Goal: Task Accomplishment & Management: Manage account settings

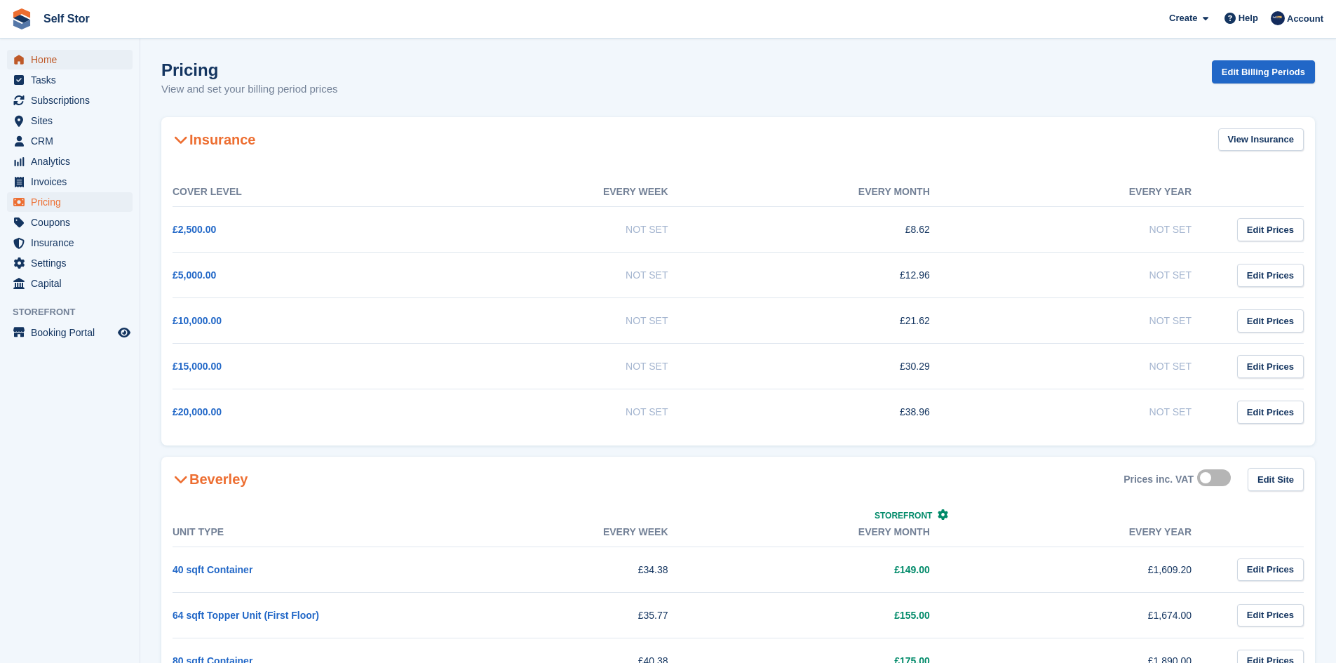
click at [36, 55] on span "Home" at bounding box center [73, 60] width 84 height 20
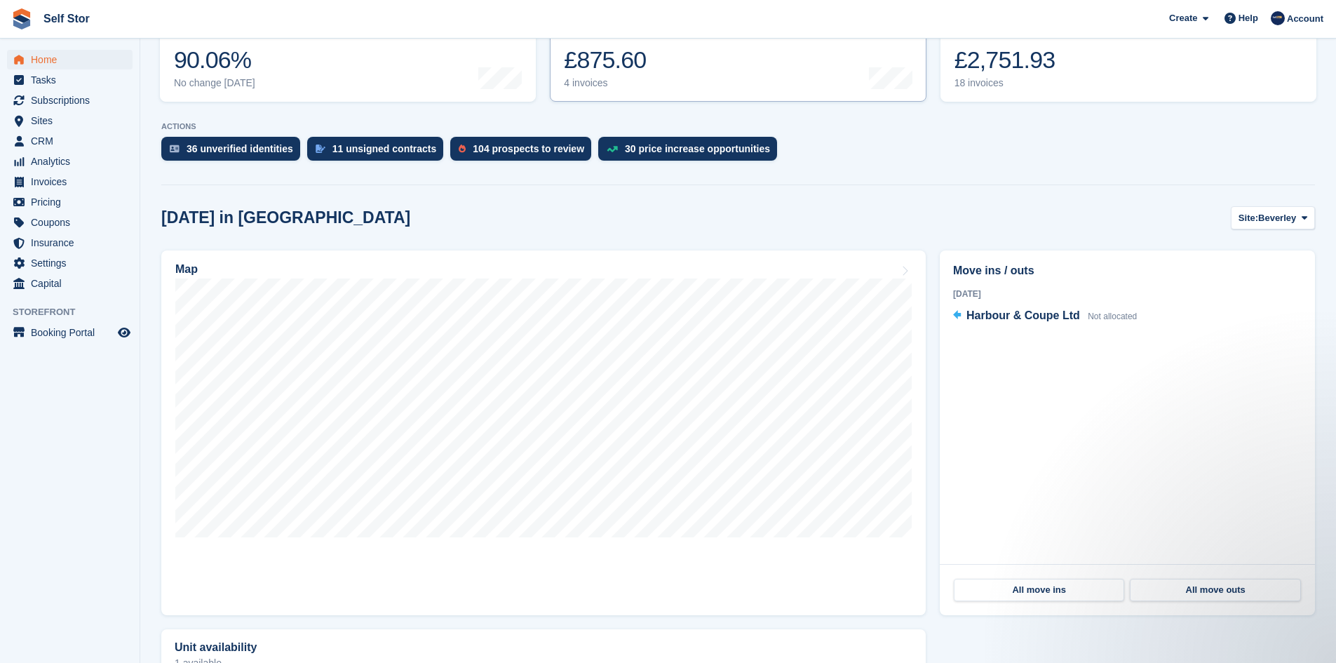
scroll to position [140, 0]
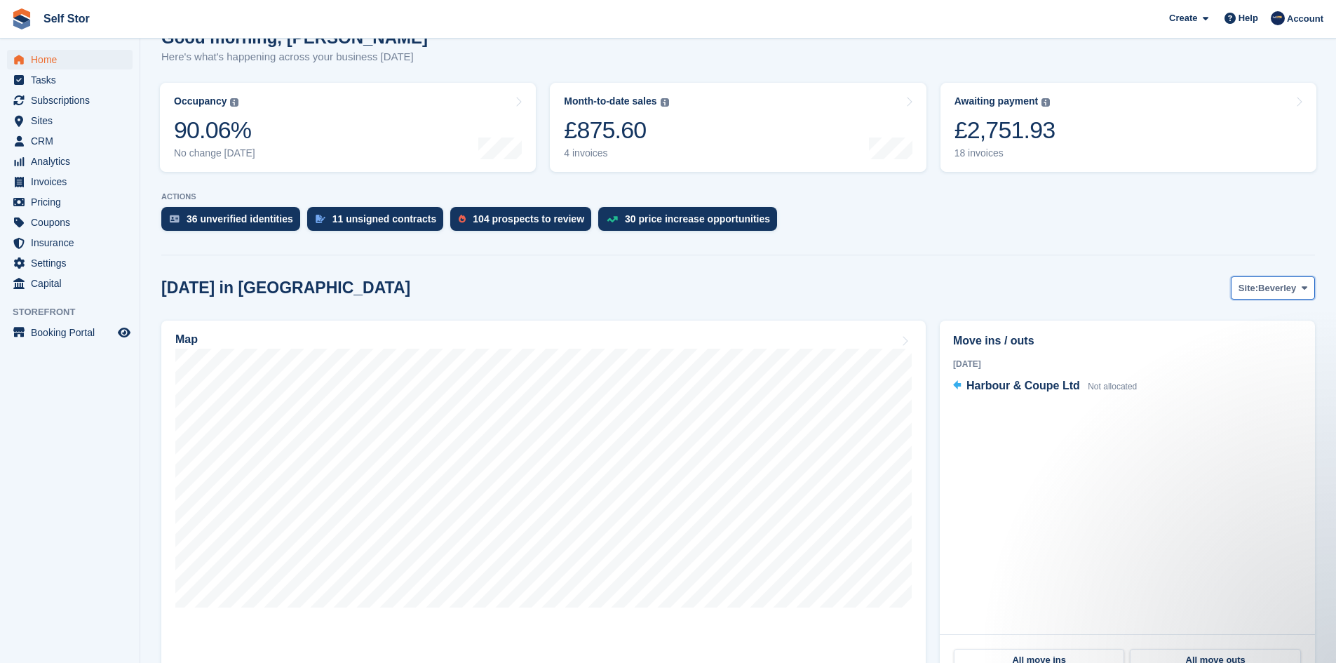
click at [1298, 297] on button "Site: Beverley" at bounding box center [1273, 287] width 84 height 23
click at [1256, 345] on link "Hull" at bounding box center [1248, 346] width 122 height 25
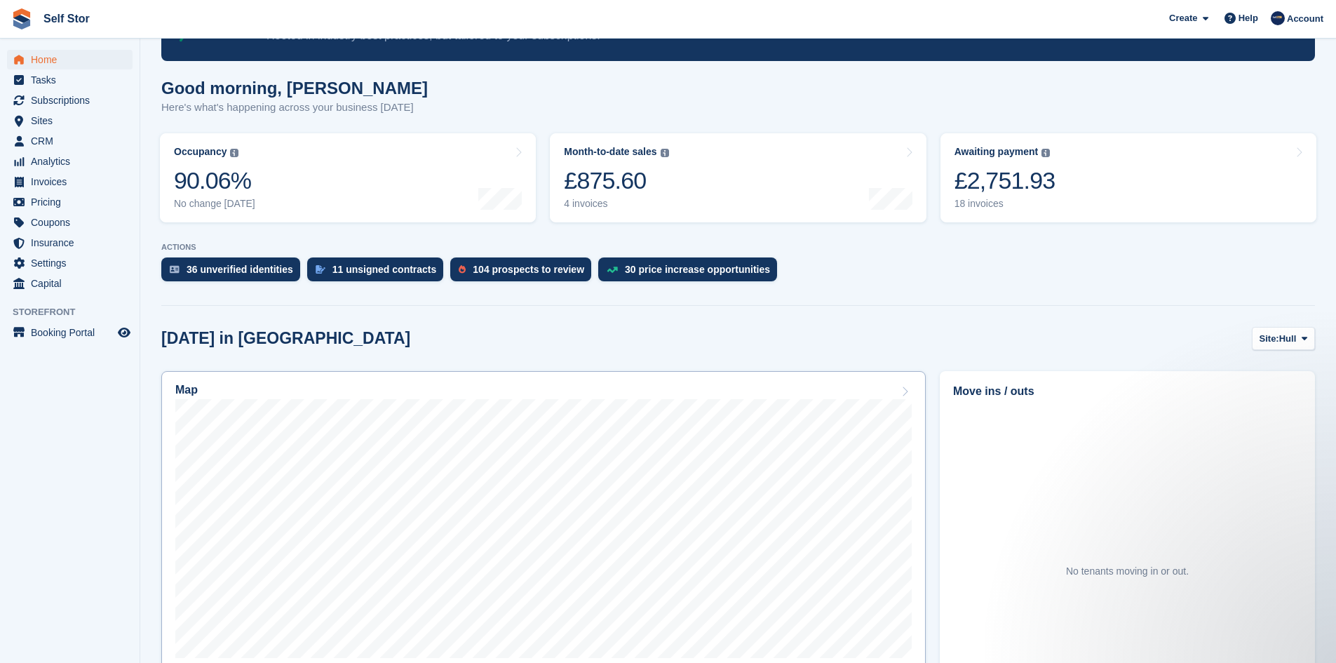
scroll to position [210, 0]
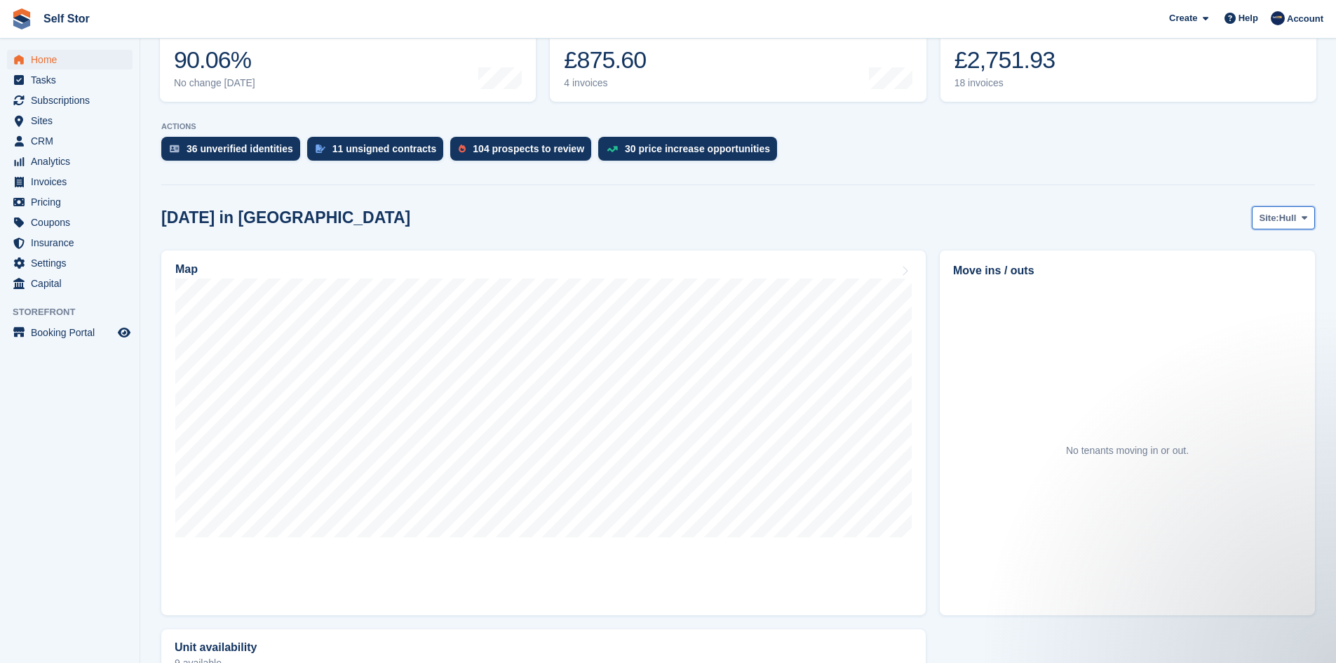
click at [1290, 222] on span "Hull" at bounding box center [1288, 218] width 18 height 14
click at [1259, 252] on link "Beverley" at bounding box center [1248, 250] width 122 height 25
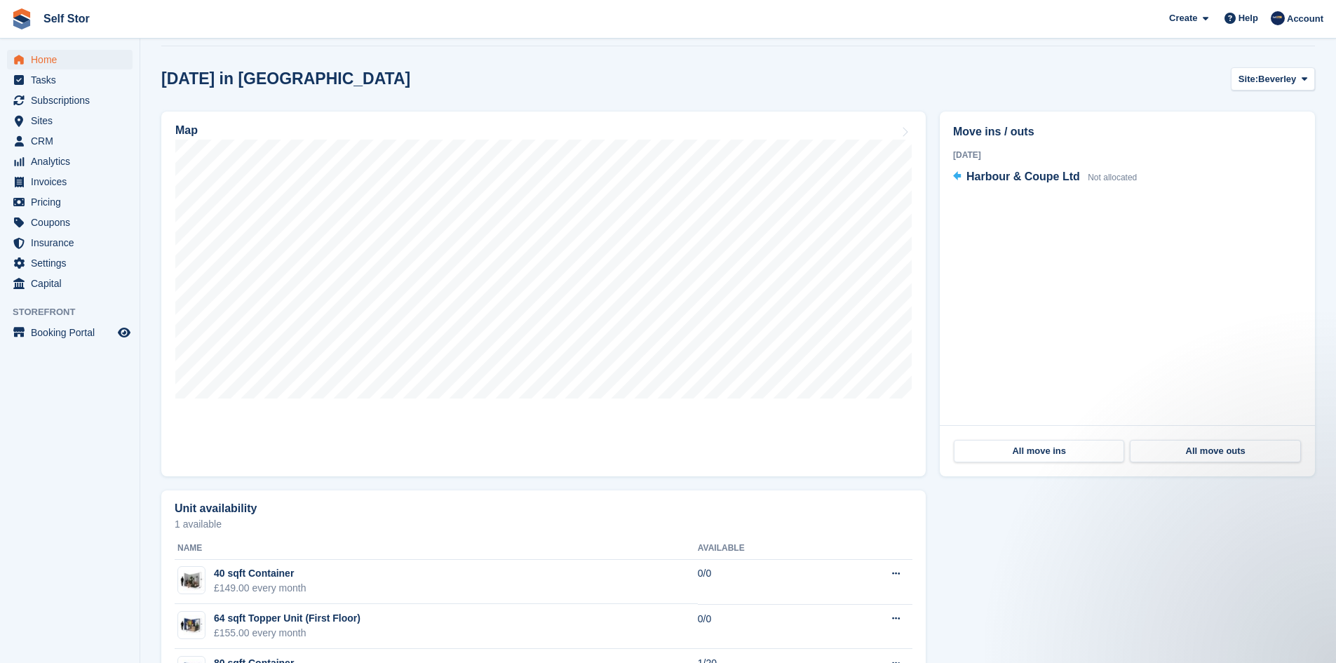
scroll to position [351, 0]
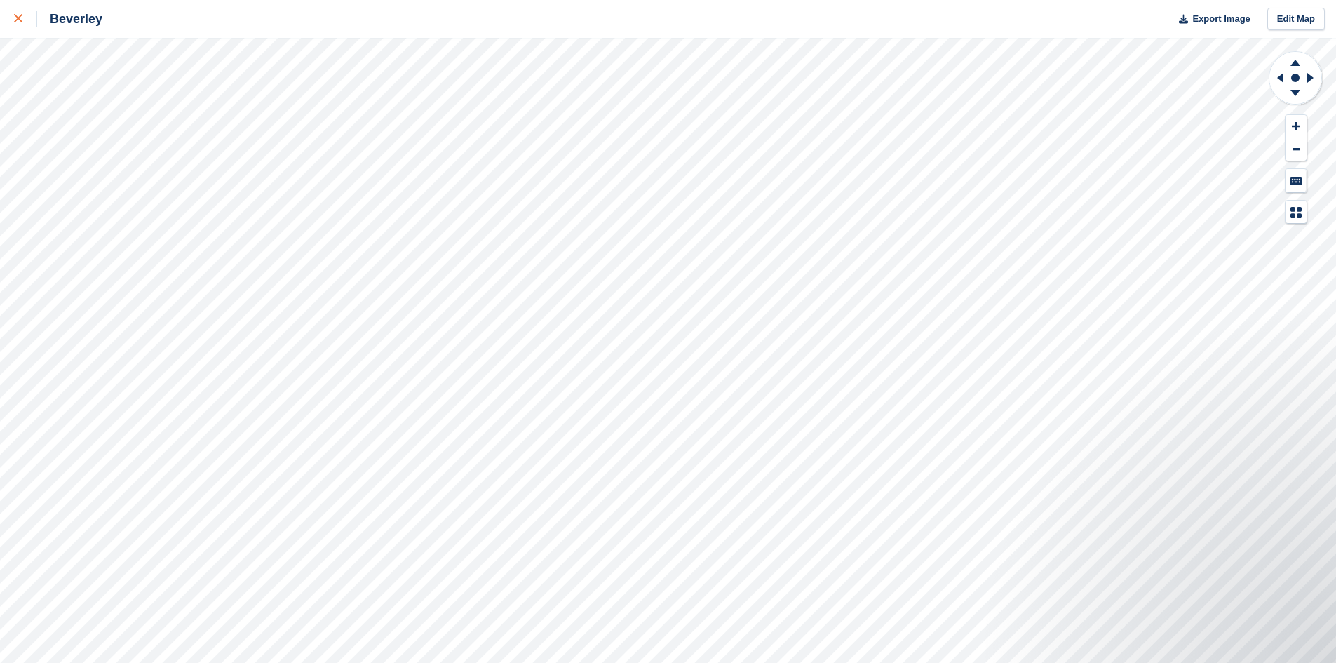
click at [24, 16] on div at bounding box center [25, 19] width 23 height 17
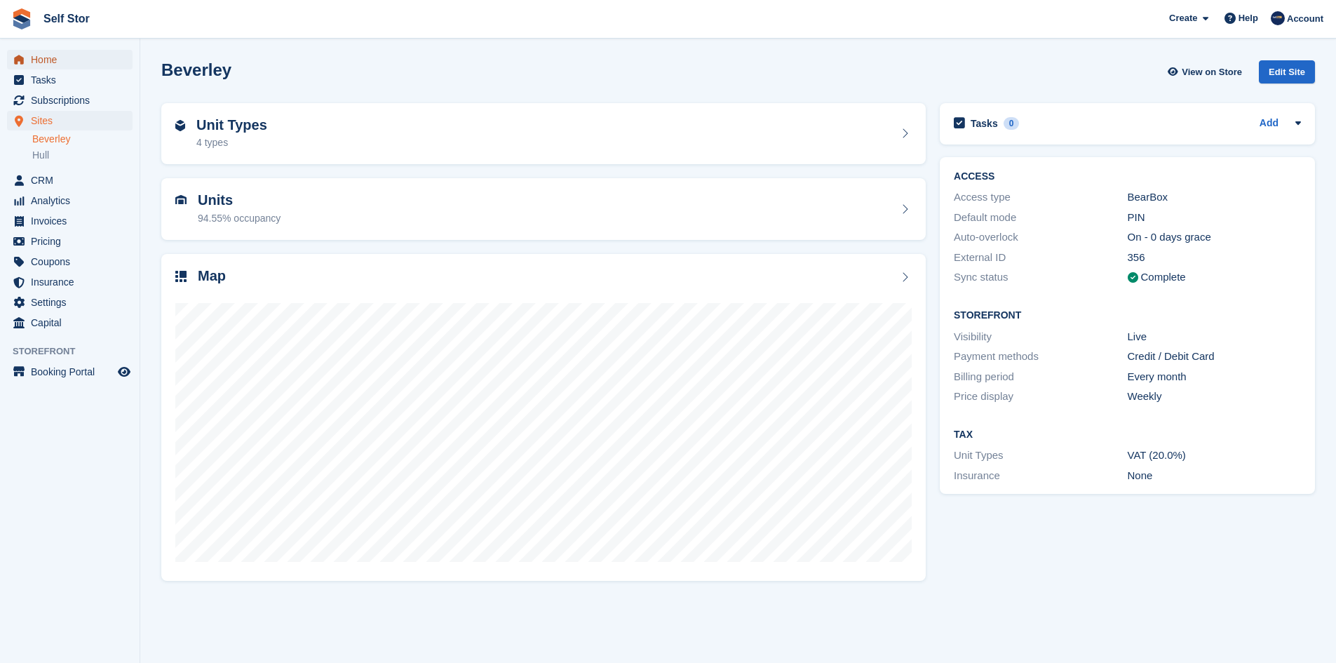
click at [61, 65] on span "Home" at bounding box center [73, 60] width 84 height 20
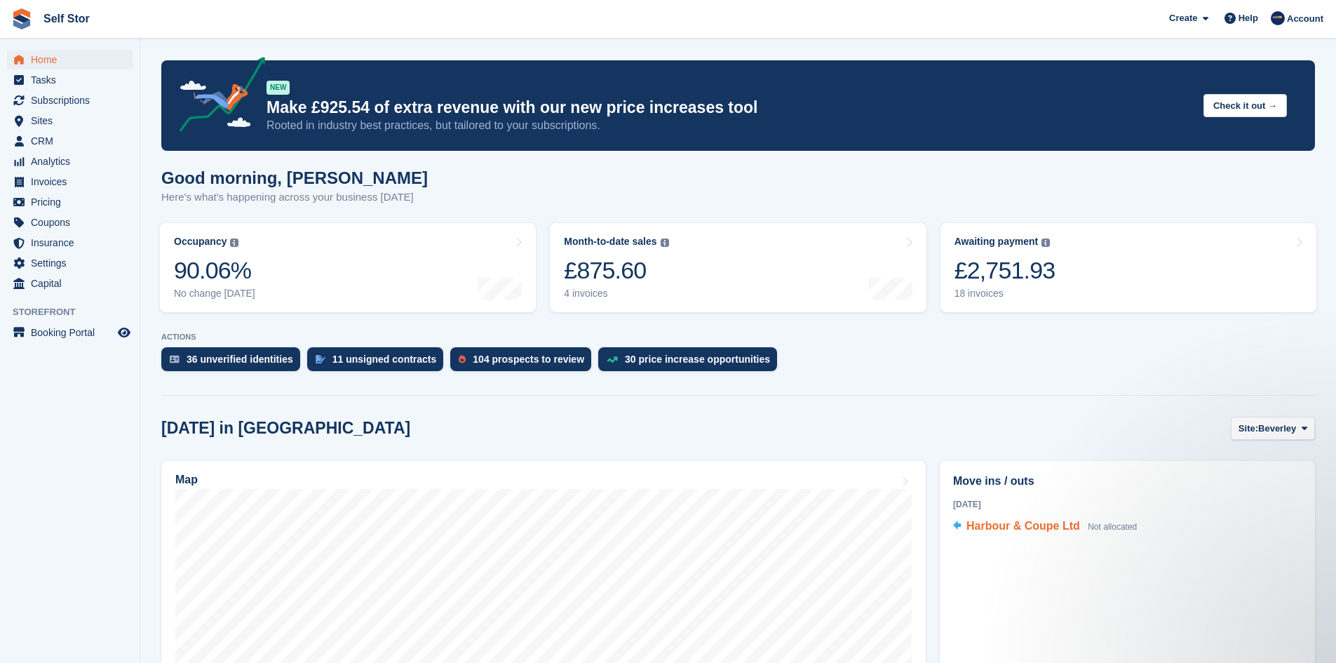
click at [1057, 523] on span "Harbour & Coupe Ltd" at bounding box center [1024, 526] width 114 height 12
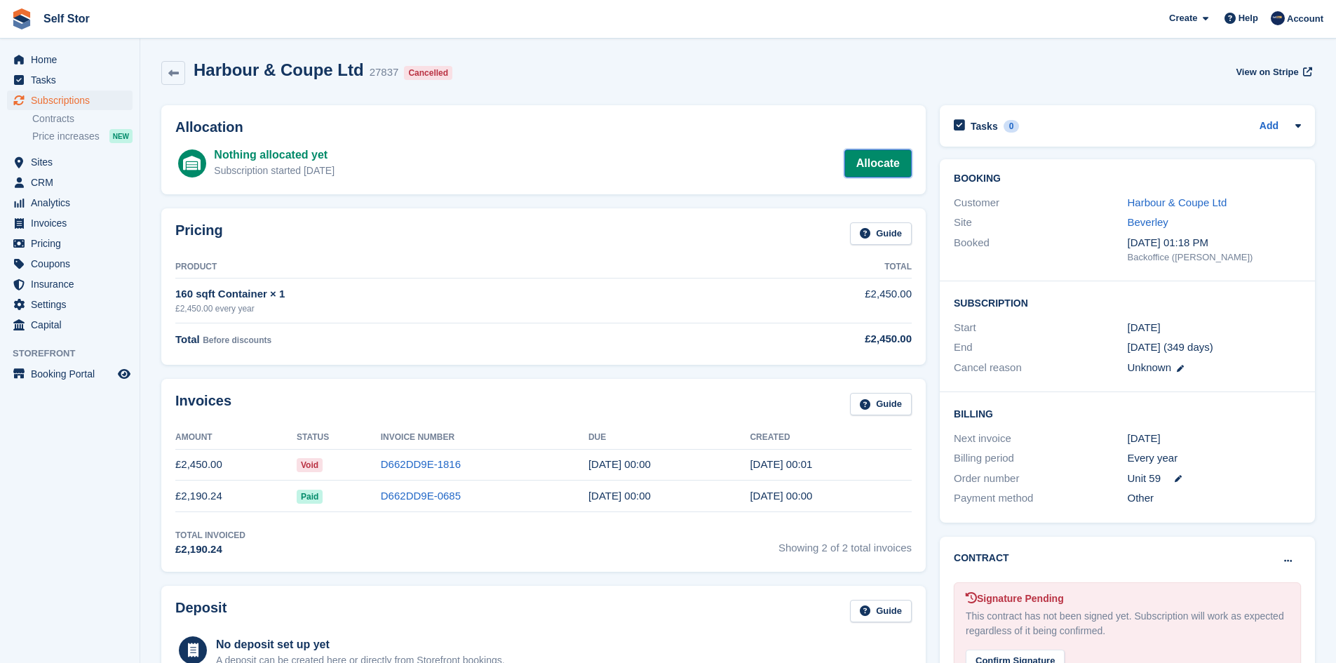
click at [889, 161] on link "Allocate" at bounding box center [877, 163] width 67 height 28
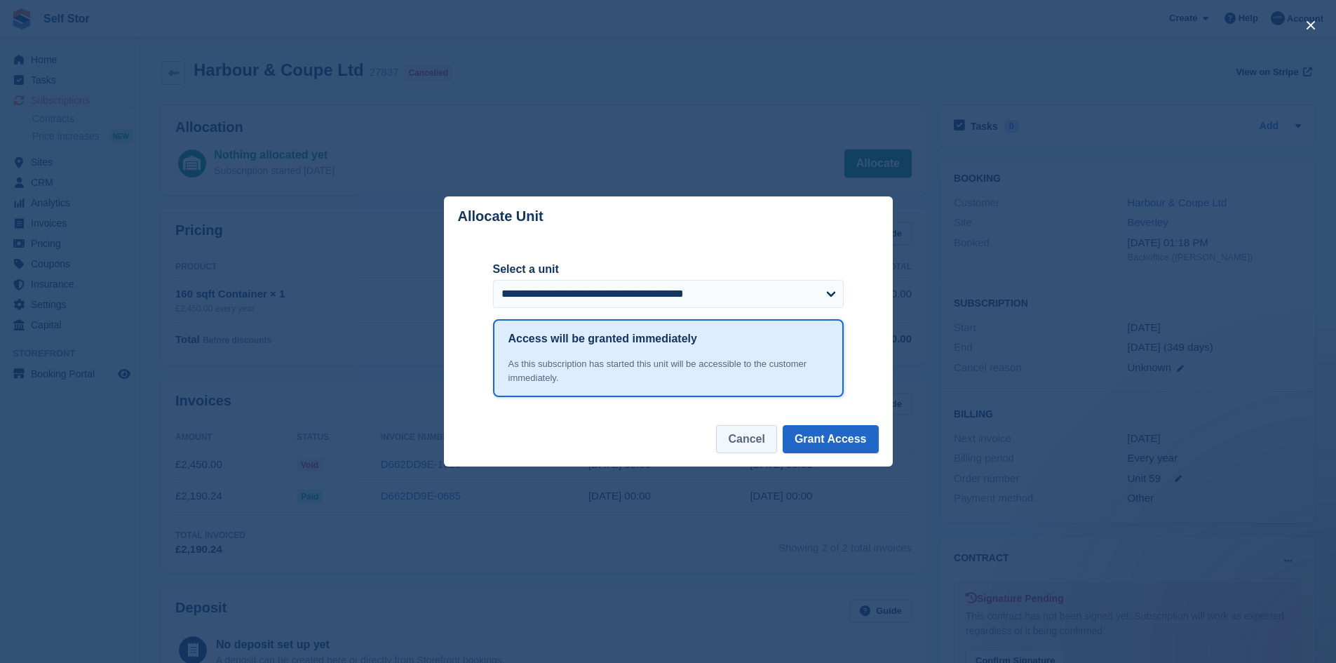
click at [753, 445] on button "Cancel" at bounding box center [746, 439] width 60 height 28
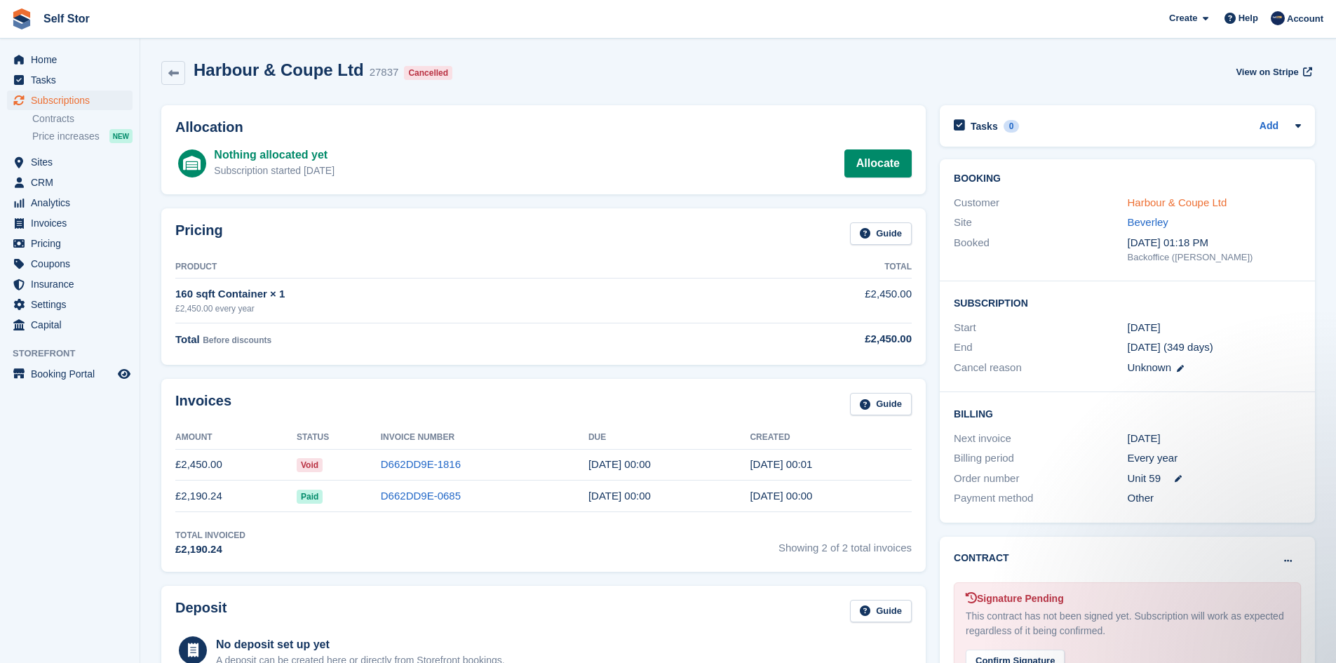
click at [1216, 203] on link "Harbour & Coupe Ltd" at bounding box center [1178, 202] width 100 height 12
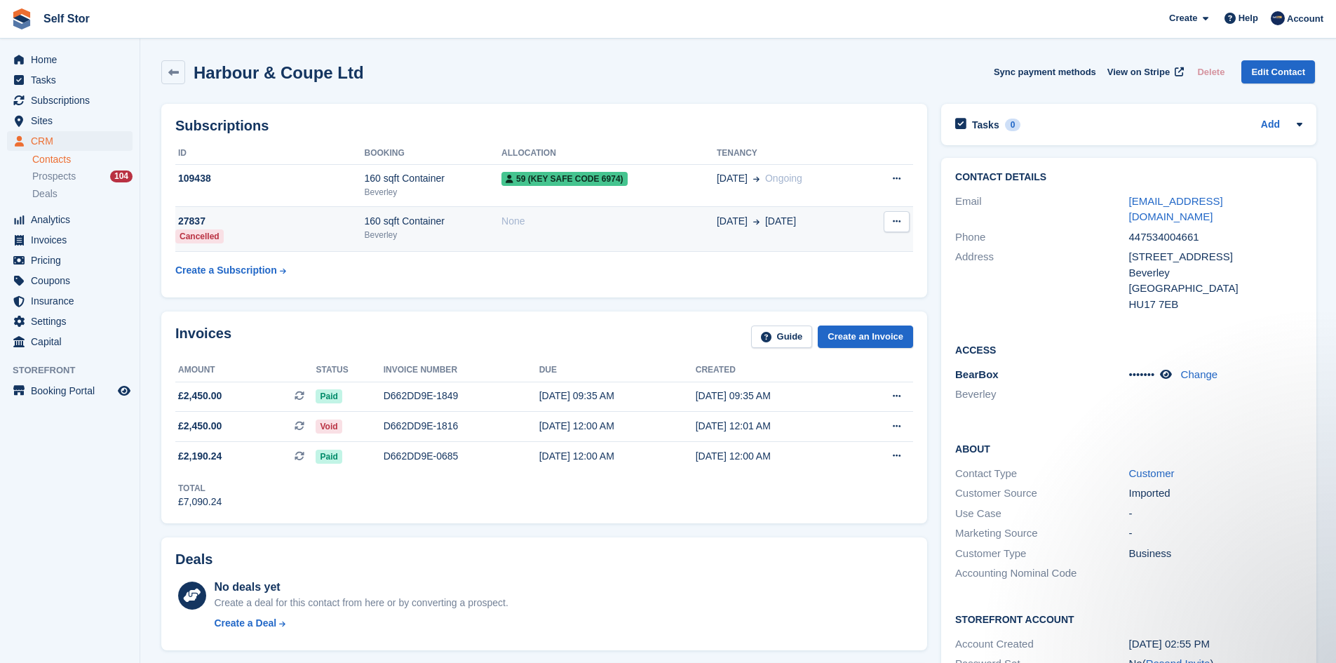
click at [355, 230] on td "27837 Cancelled" at bounding box center [269, 229] width 189 height 45
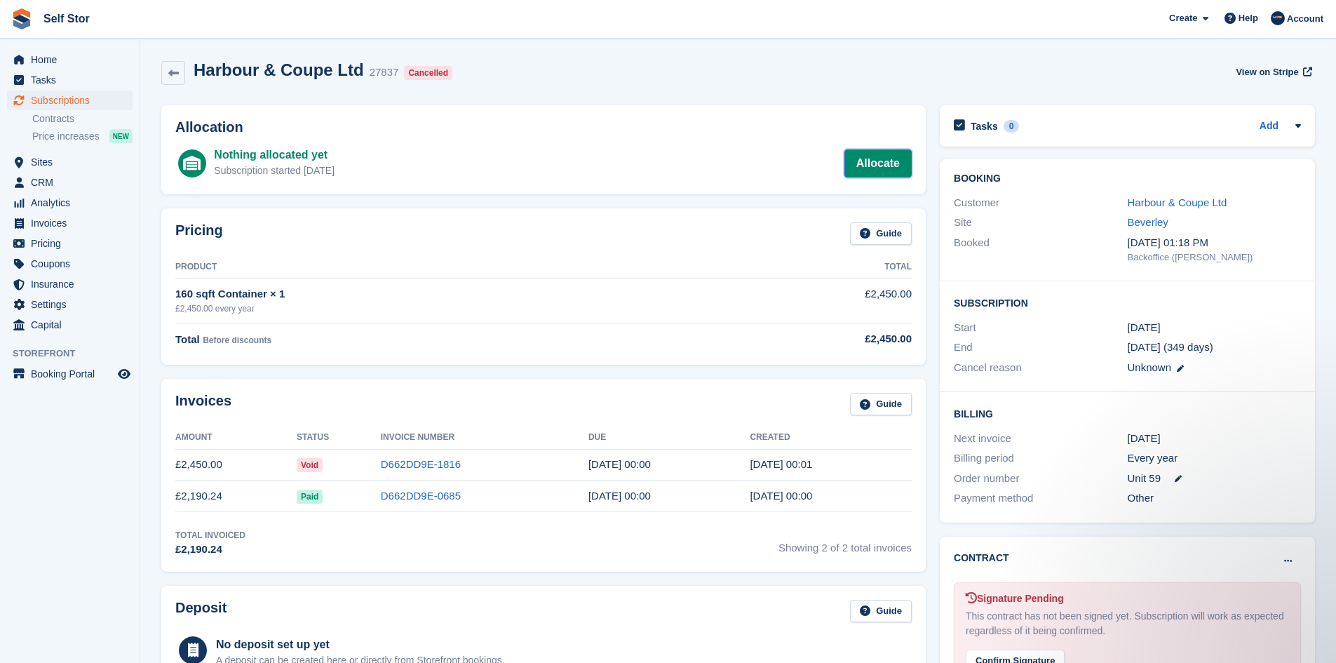
click at [880, 165] on link "Allocate" at bounding box center [877, 163] width 67 height 28
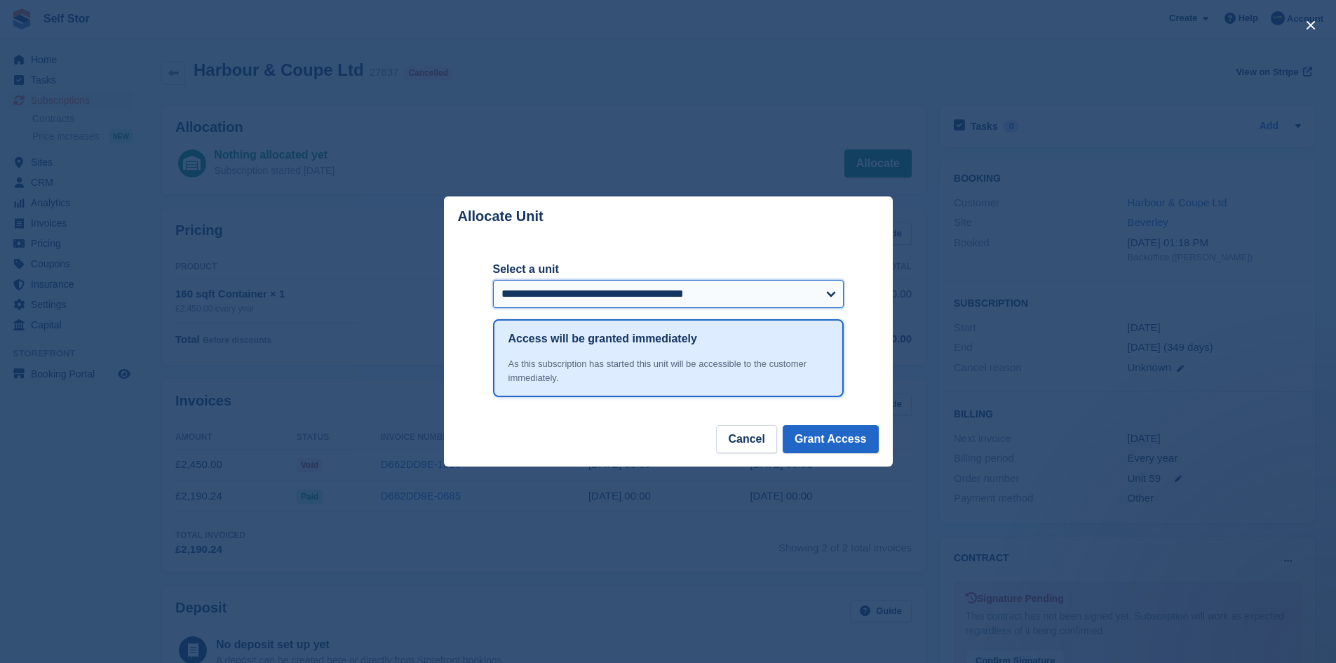
click at [733, 292] on select "**********" at bounding box center [668, 294] width 351 height 28
click at [861, 440] on button "Grant Access" at bounding box center [831, 439] width 96 height 28
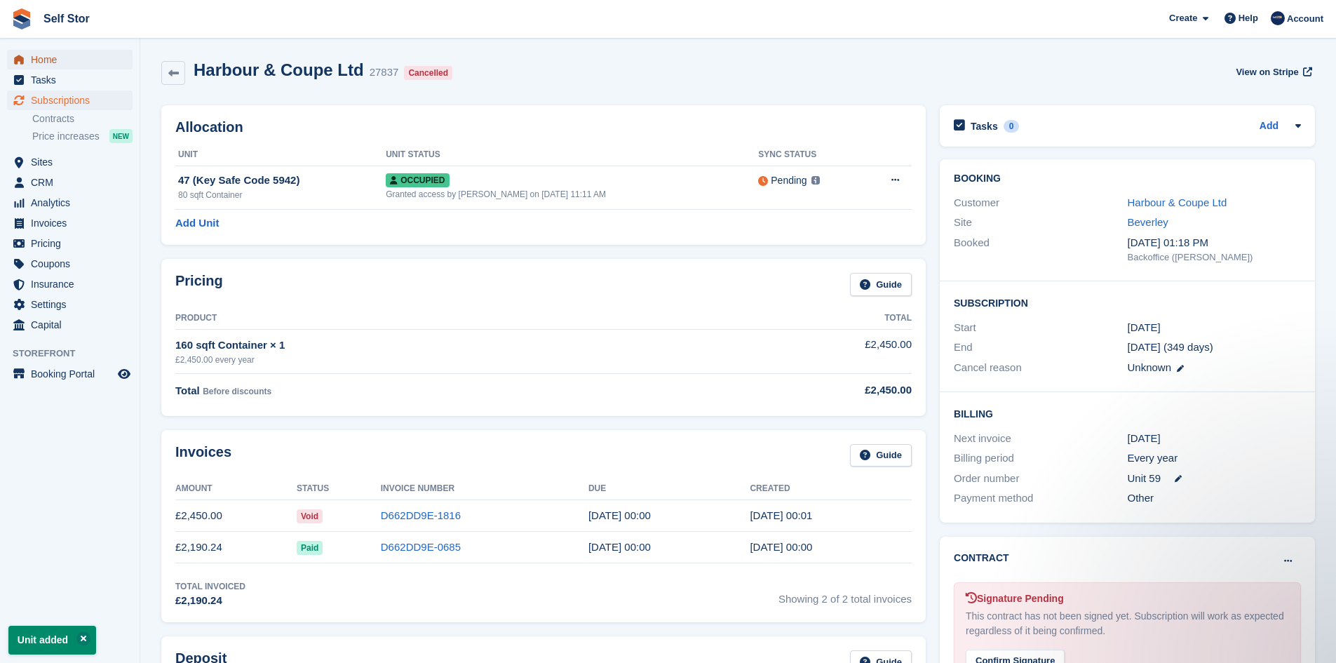
click at [43, 64] on span "Home" at bounding box center [73, 60] width 84 height 20
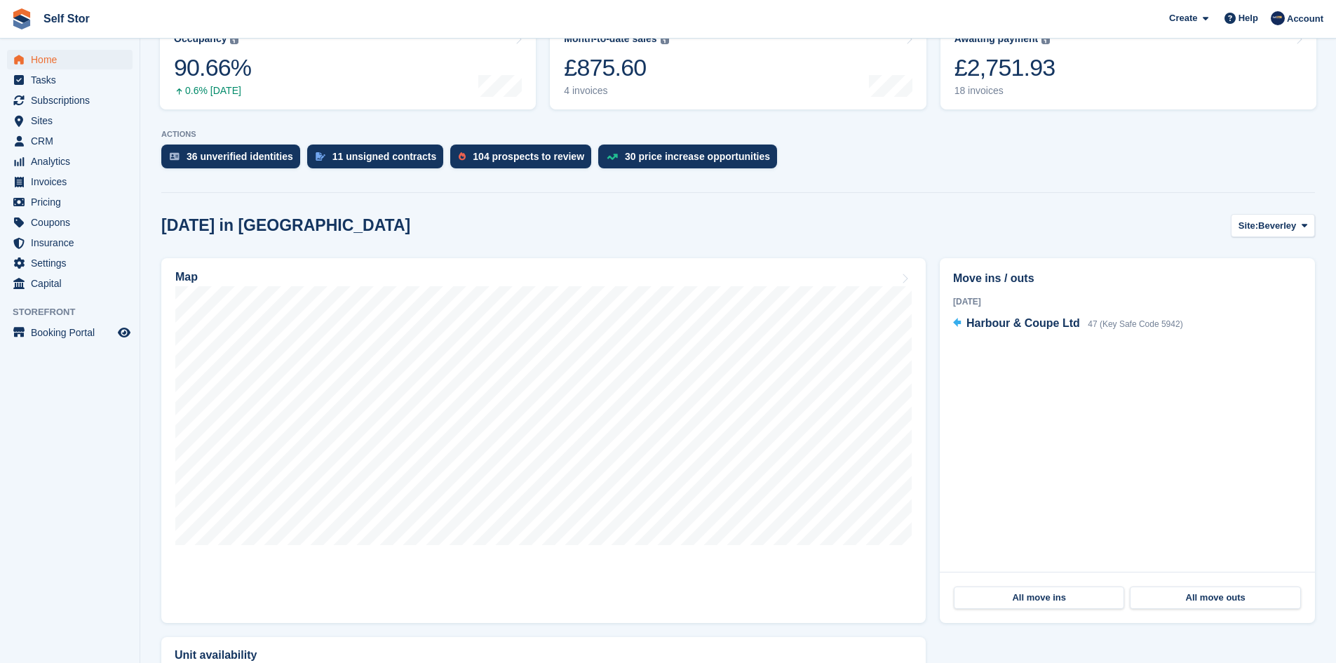
scroll to position [421, 0]
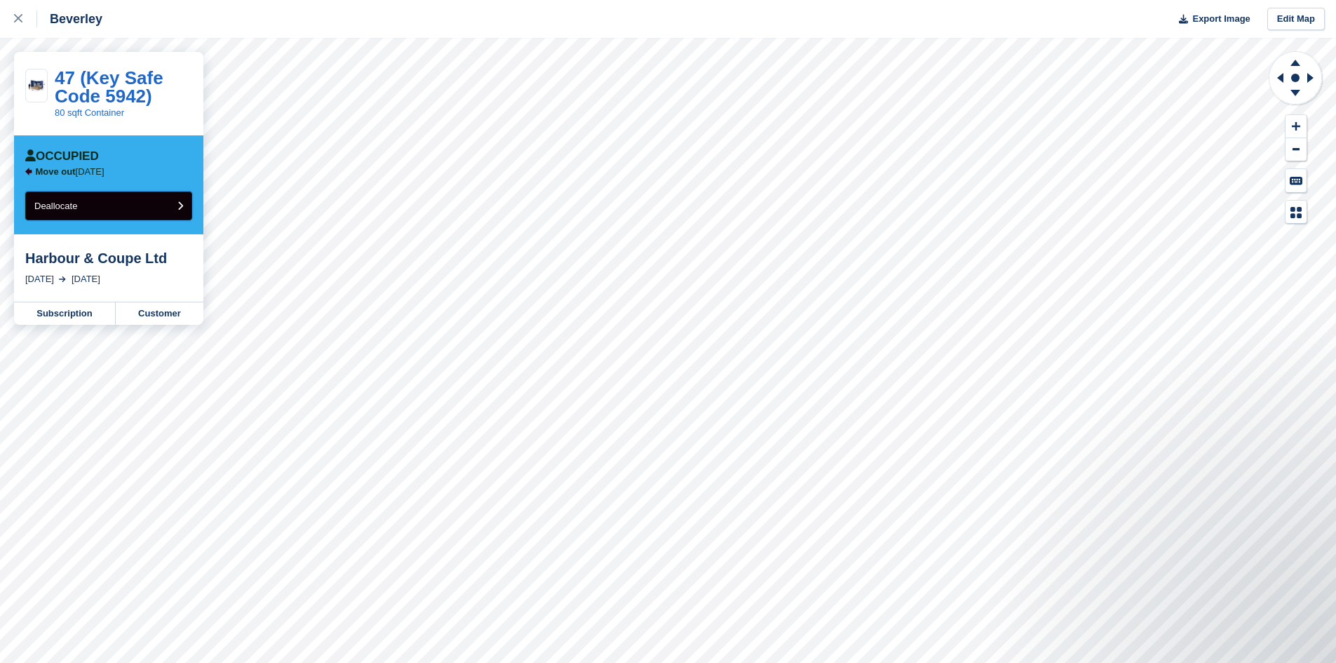
click at [114, 205] on button "Deallocate" at bounding box center [108, 205] width 167 height 29
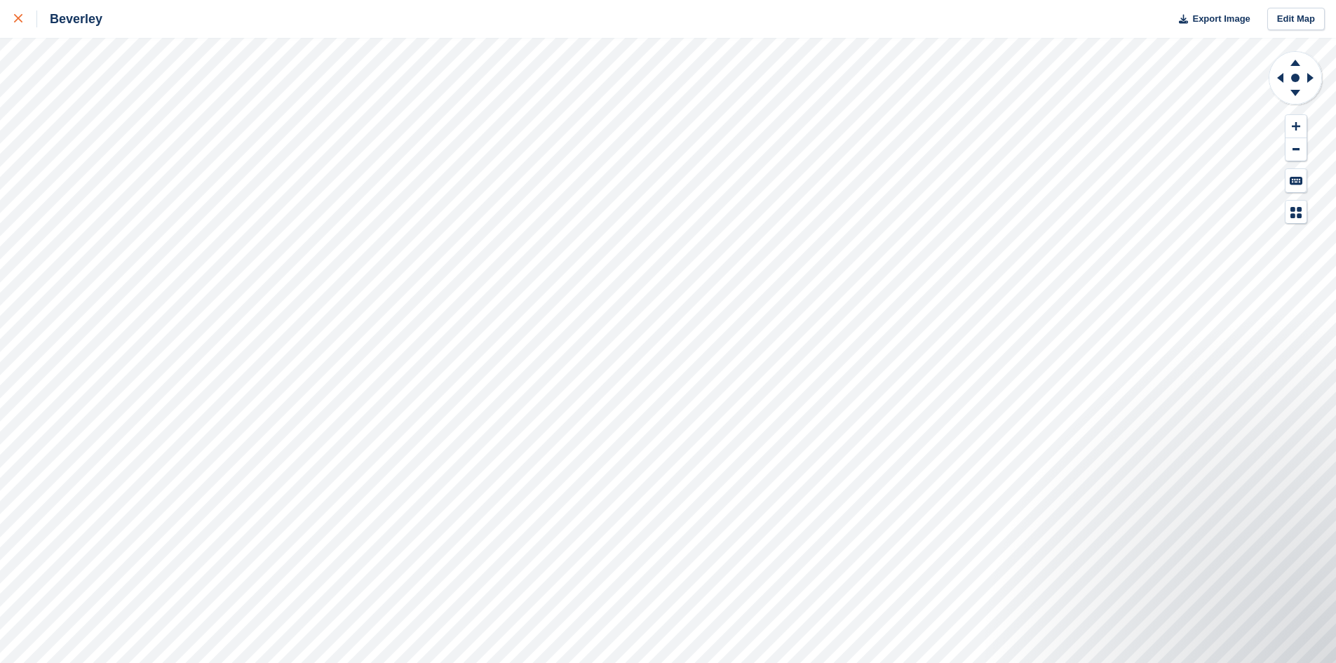
click at [18, 22] on icon at bounding box center [18, 18] width 8 height 8
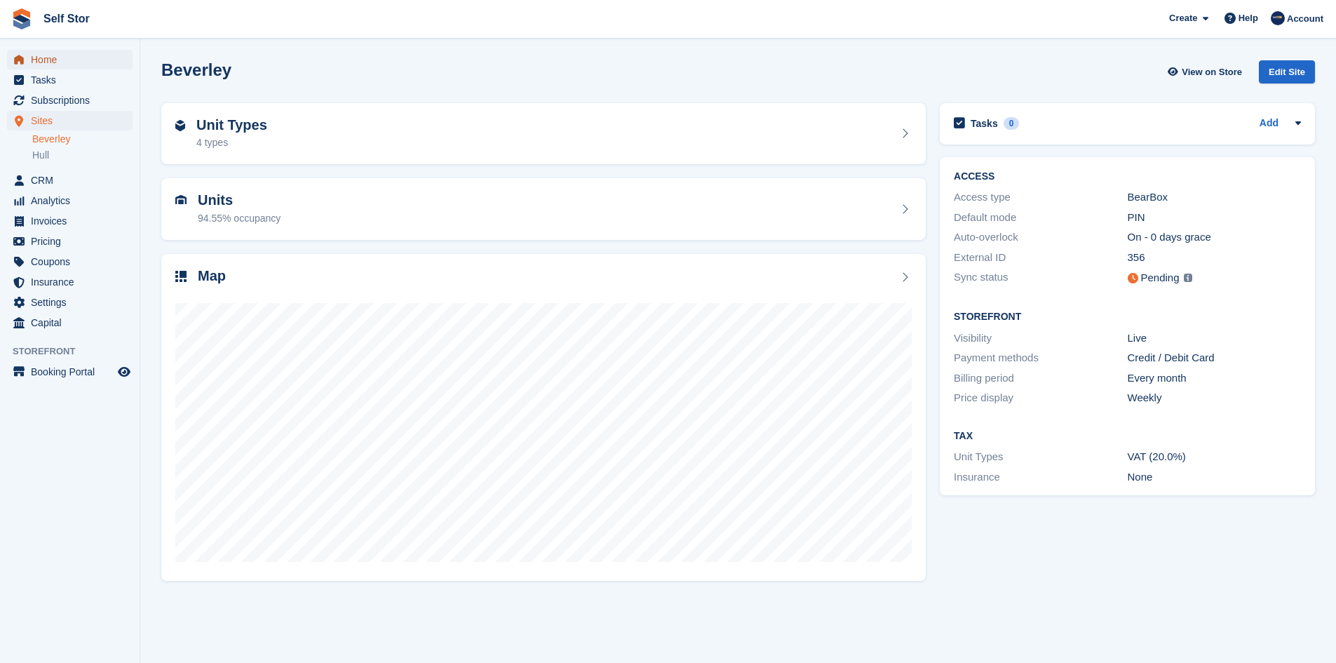
click at [41, 55] on span "Home" at bounding box center [73, 60] width 84 height 20
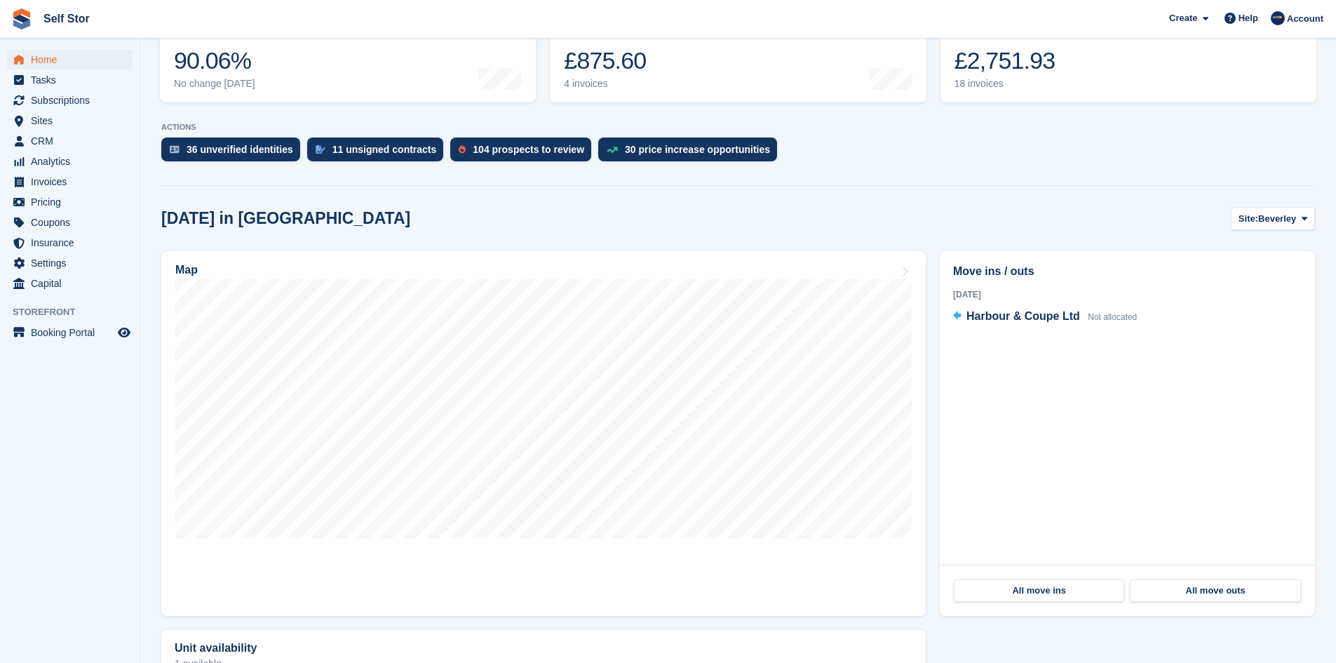
scroll to position [210, 0]
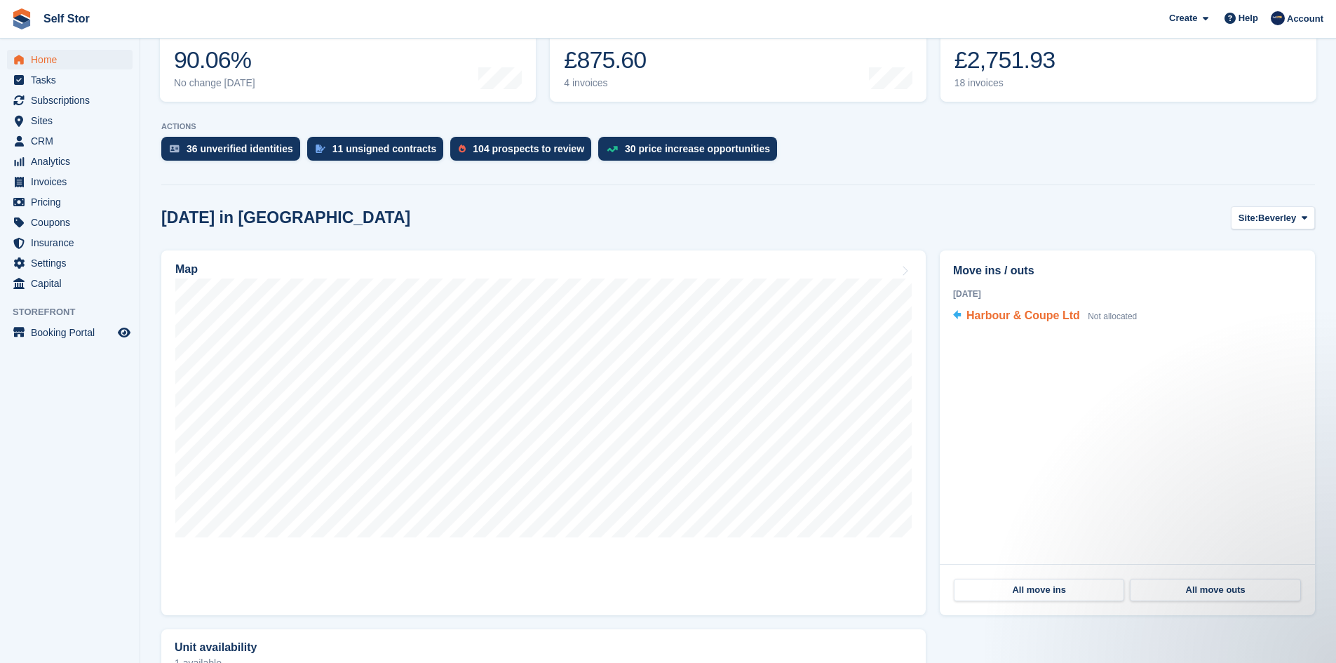
click at [1027, 317] on span "Harbour & Coupe Ltd" at bounding box center [1024, 315] width 114 height 12
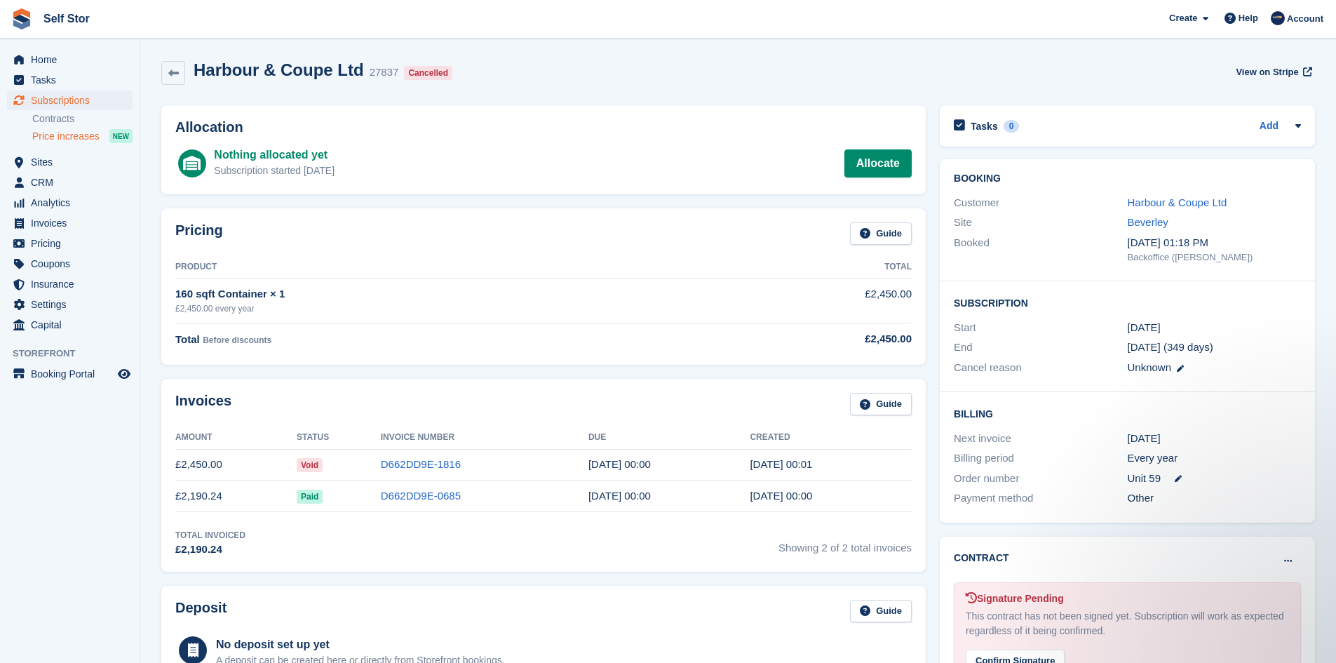
click at [97, 139] on span "Price increases" at bounding box center [65, 136] width 67 height 13
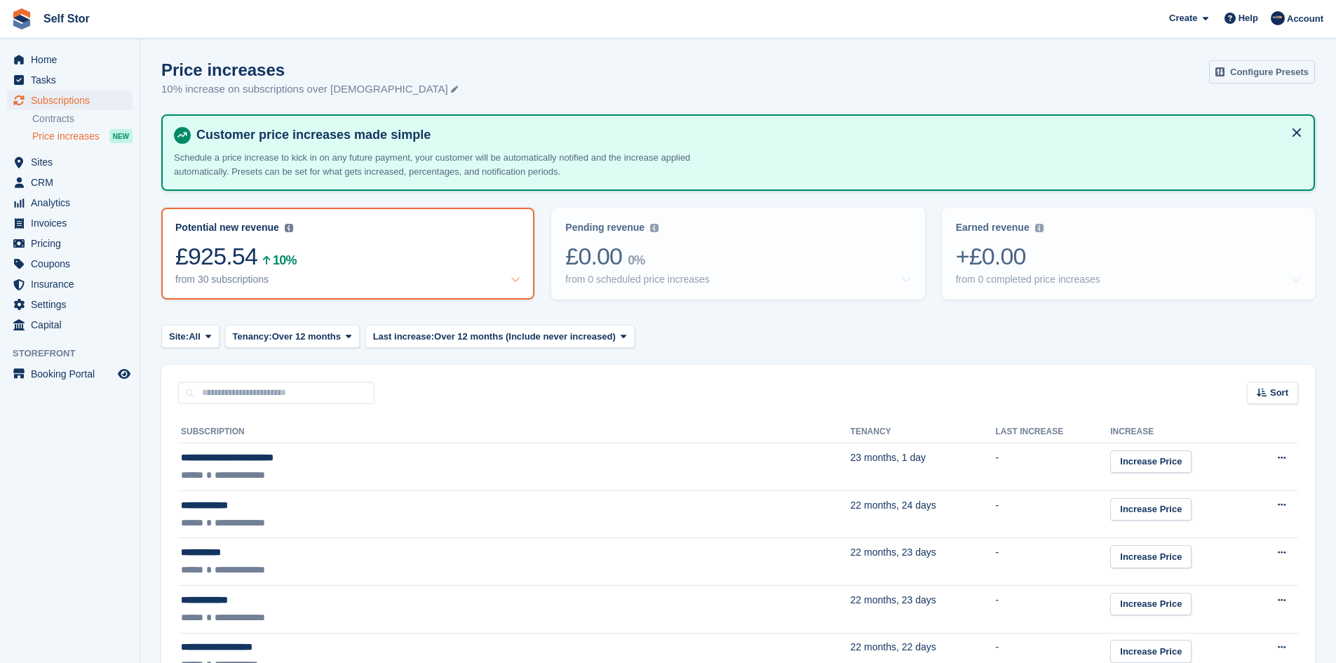
click at [1233, 81] on link "Configure Presets" at bounding box center [1262, 71] width 106 height 23
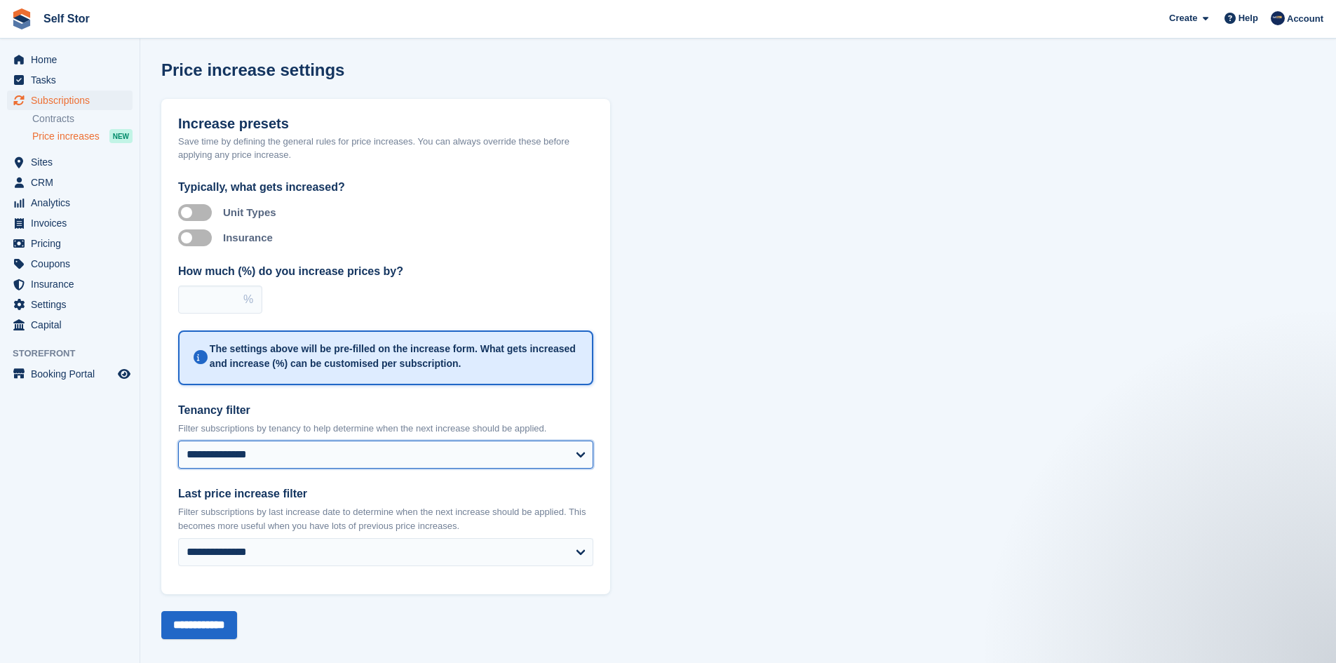
click at [579, 453] on select "**********" at bounding box center [385, 454] width 415 height 28
click at [579, 454] on select "**********" at bounding box center [385, 454] width 415 height 28
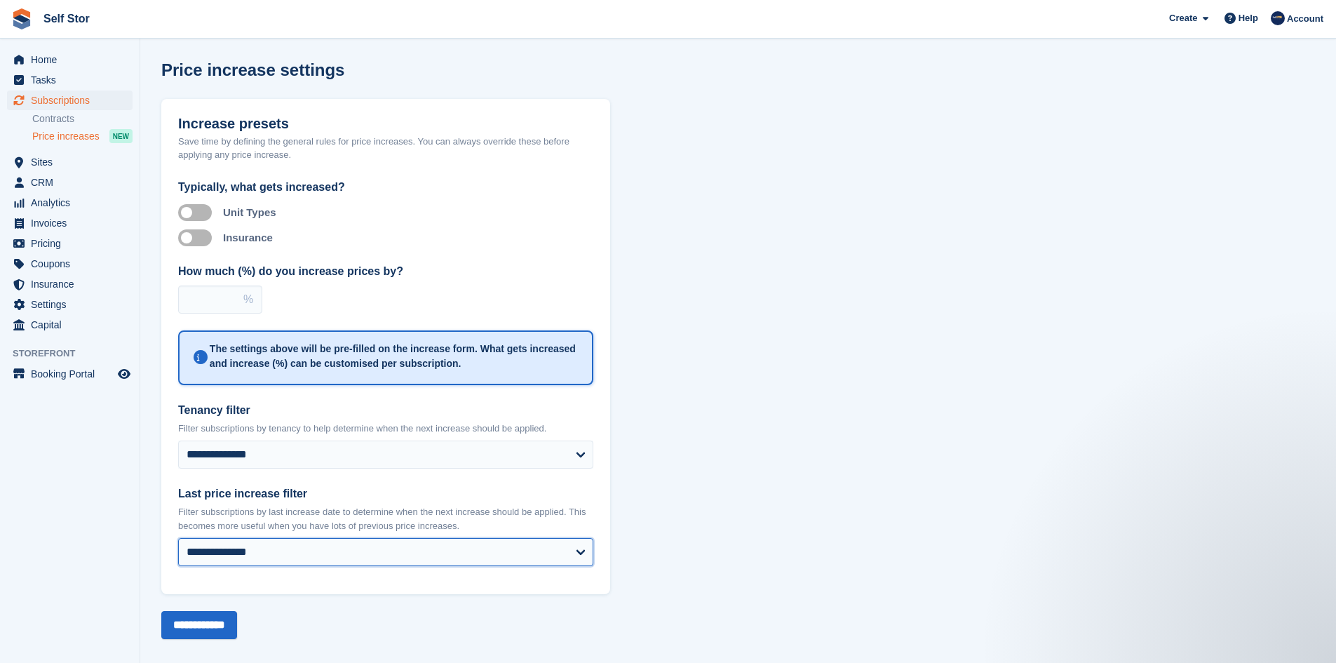
click at [365, 549] on select "**********" at bounding box center [385, 552] width 415 height 28
click at [224, 624] on input "**********" at bounding box center [199, 625] width 76 height 28
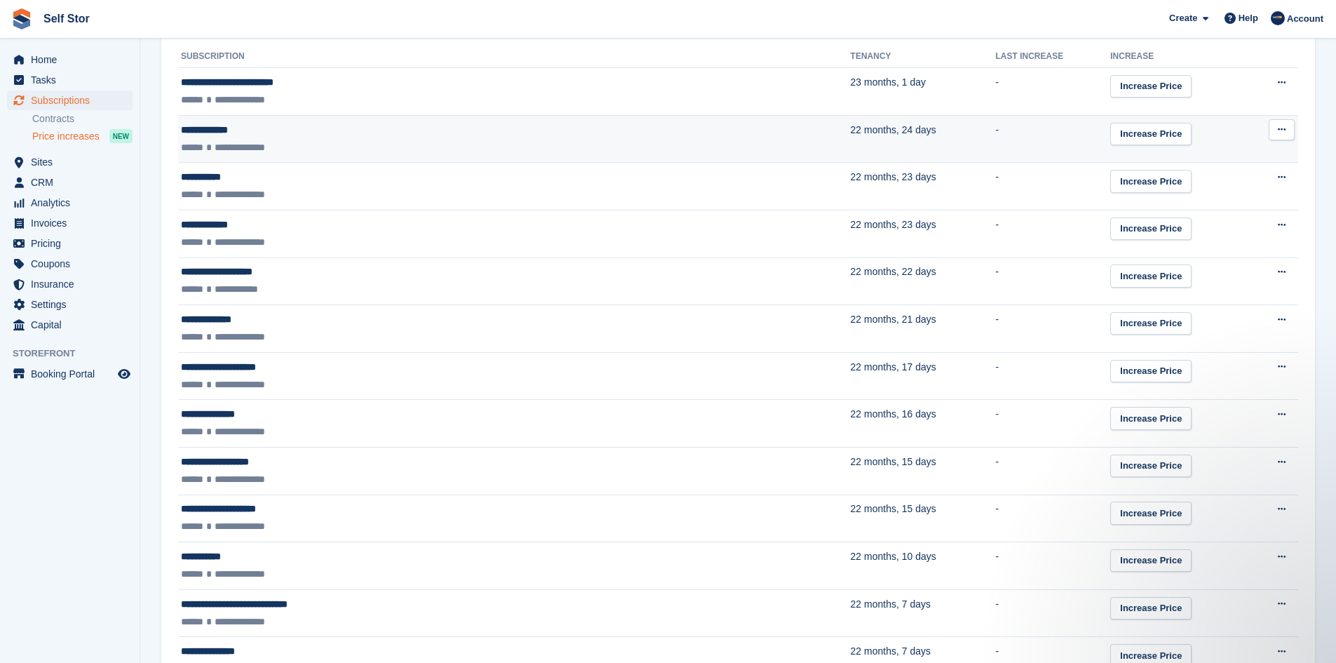
scroll to position [351, 0]
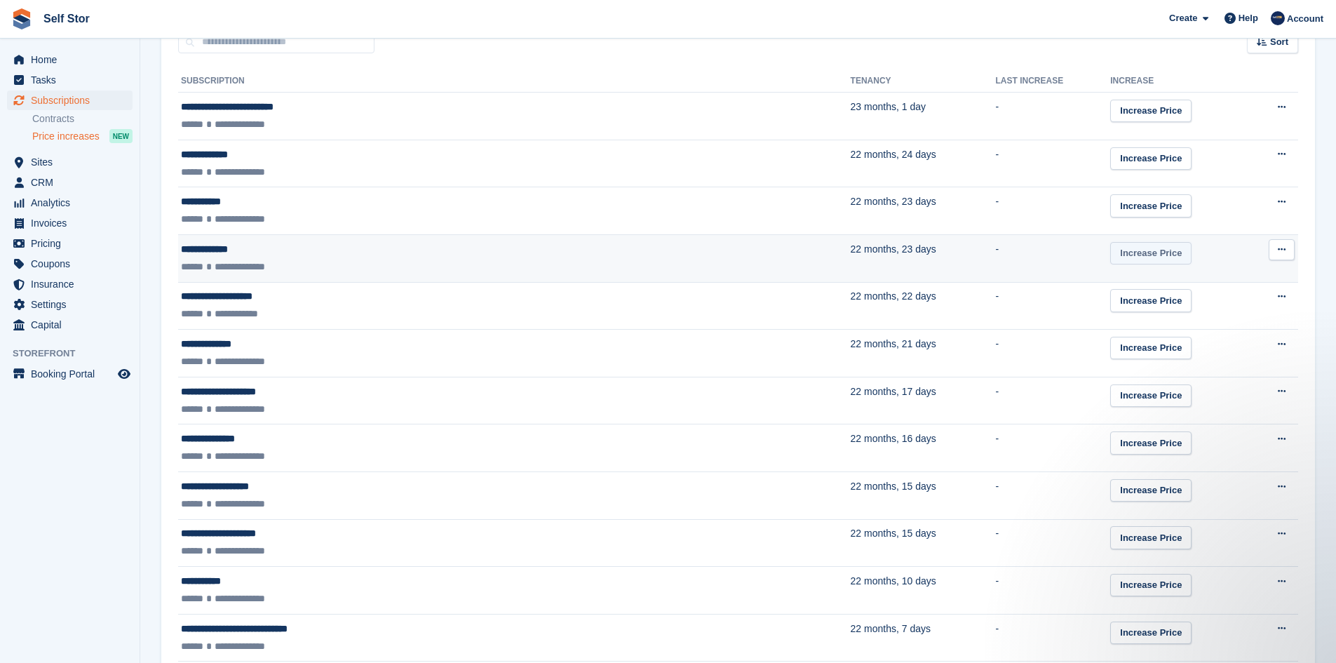
click at [1110, 252] on link "Increase Price" at bounding box center [1150, 253] width 81 height 23
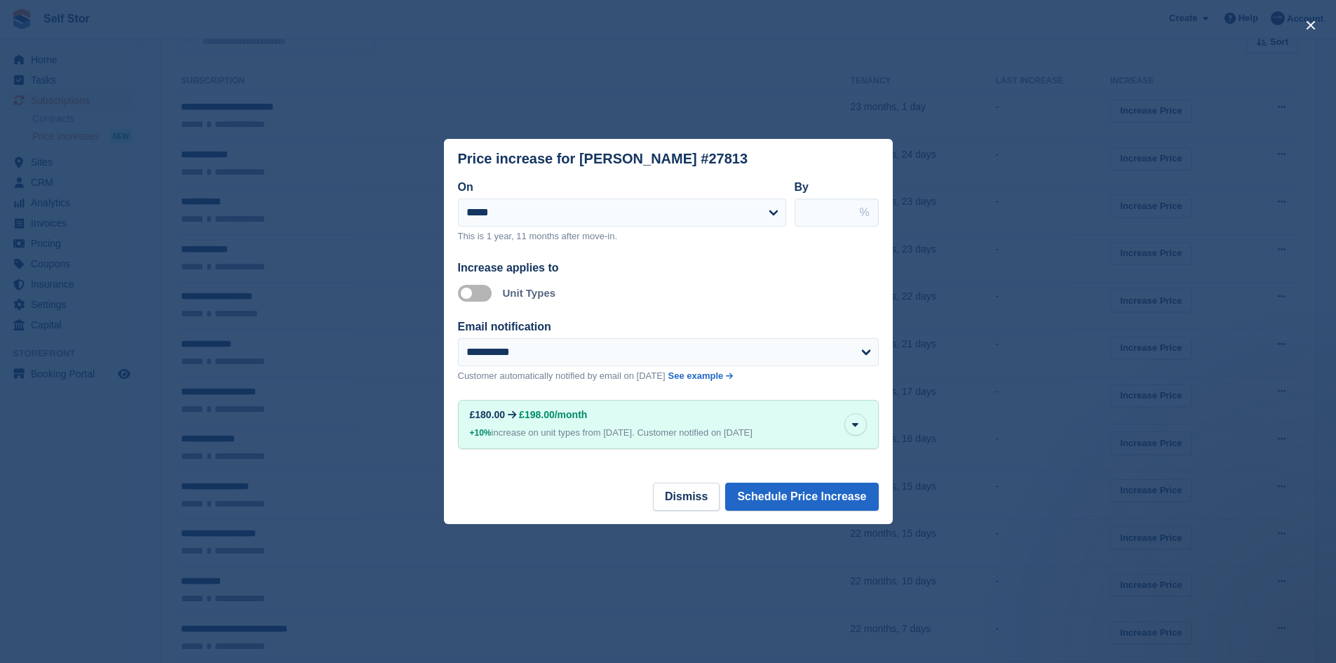
click at [730, 292] on div "Apply to unit types Unit Types" at bounding box center [668, 293] width 421 height 17
click at [703, 499] on button "Dismiss" at bounding box center [686, 497] width 67 height 28
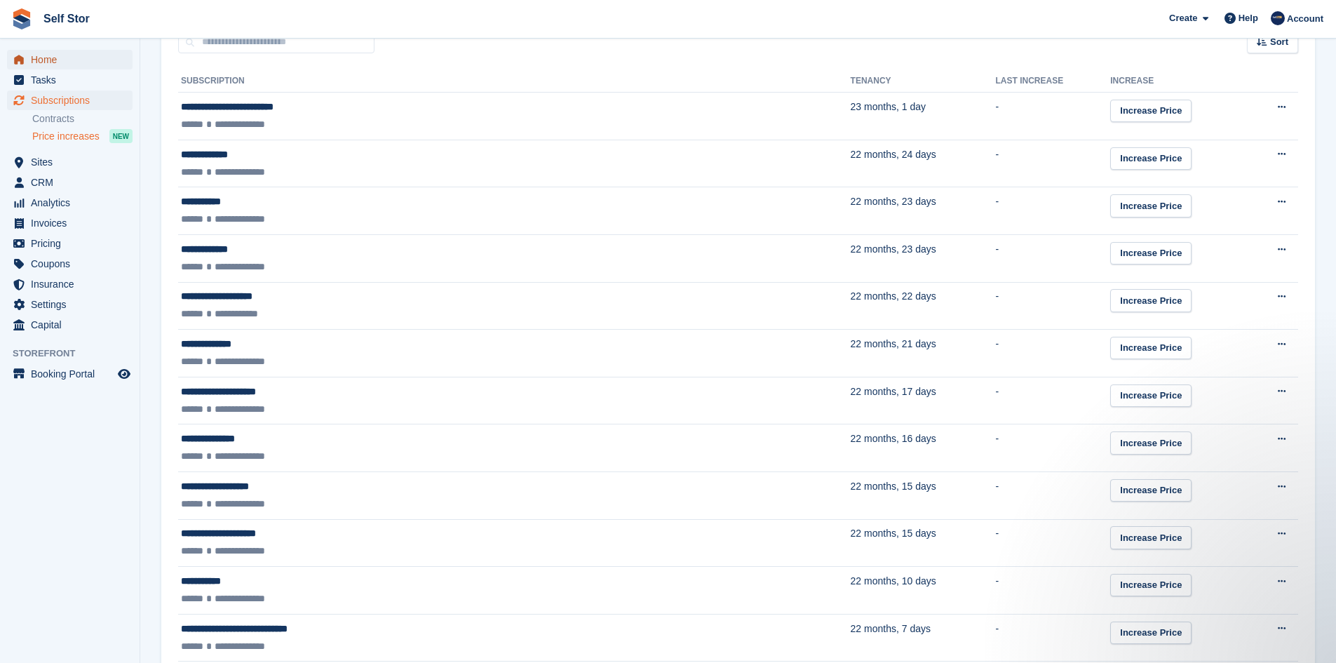
click at [58, 62] on span "Home" at bounding box center [73, 60] width 84 height 20
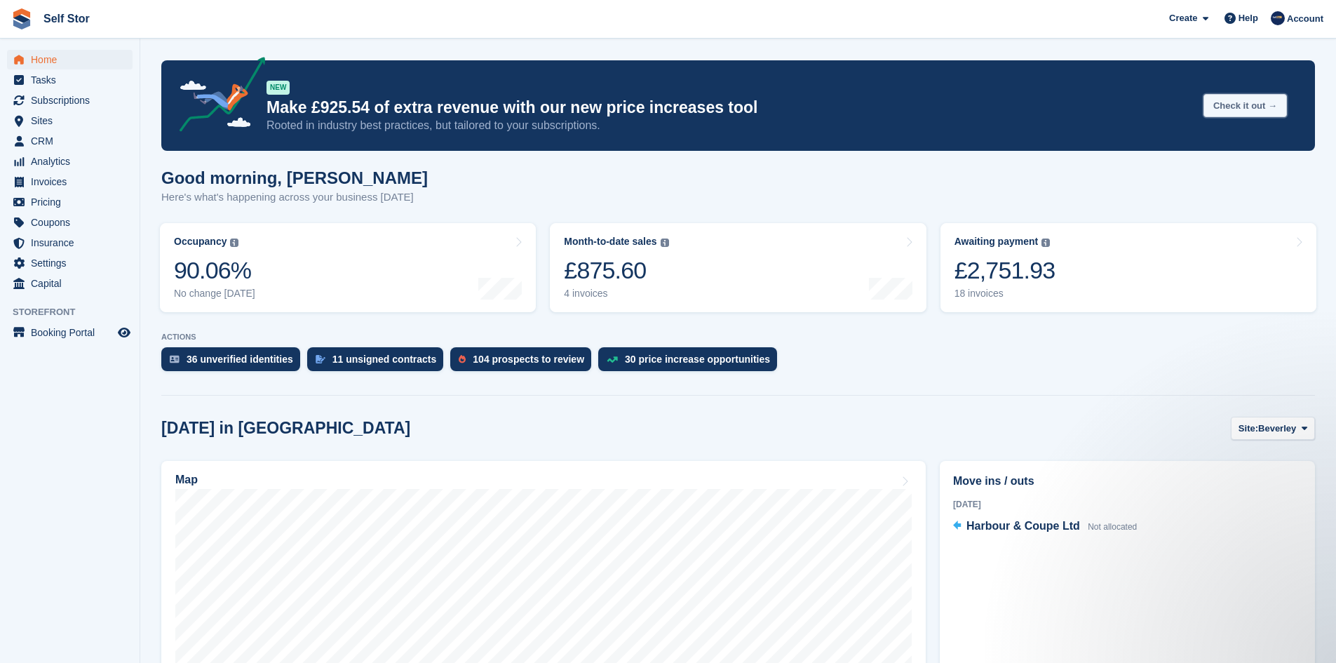
click at [1230, 107] on button "Check it out →" at bounding box center [1245, 105] width 83 height 23
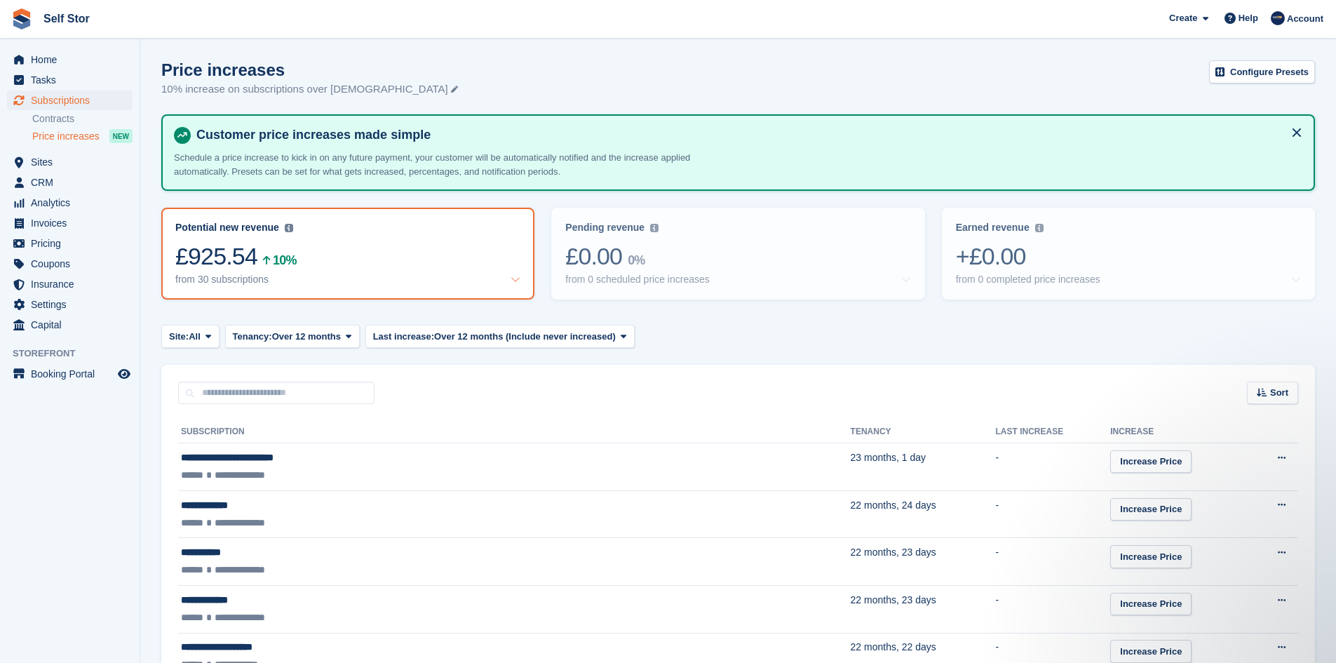
click at [517, 278] on icon at bounding box center [516, 279] width 10 height 10
click at [66, 65] on span "Home" at bounding box center [73, 60] width 84 height 20
